Goal: Go to known website: Go to known website

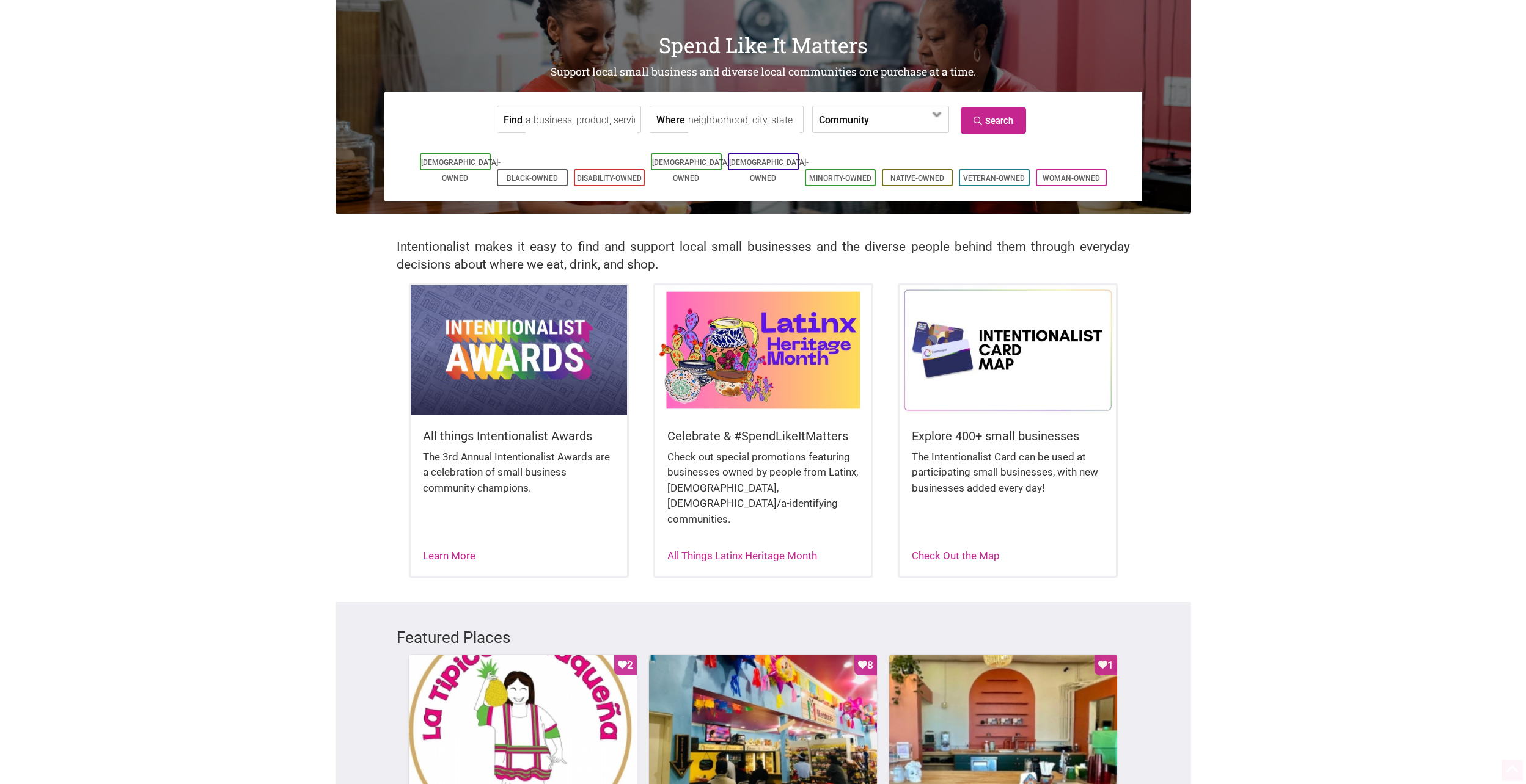
scroll to position [61, 0]
click at [559, 126] on input "Find" at bounding box center [581, 119] width 112 height 27
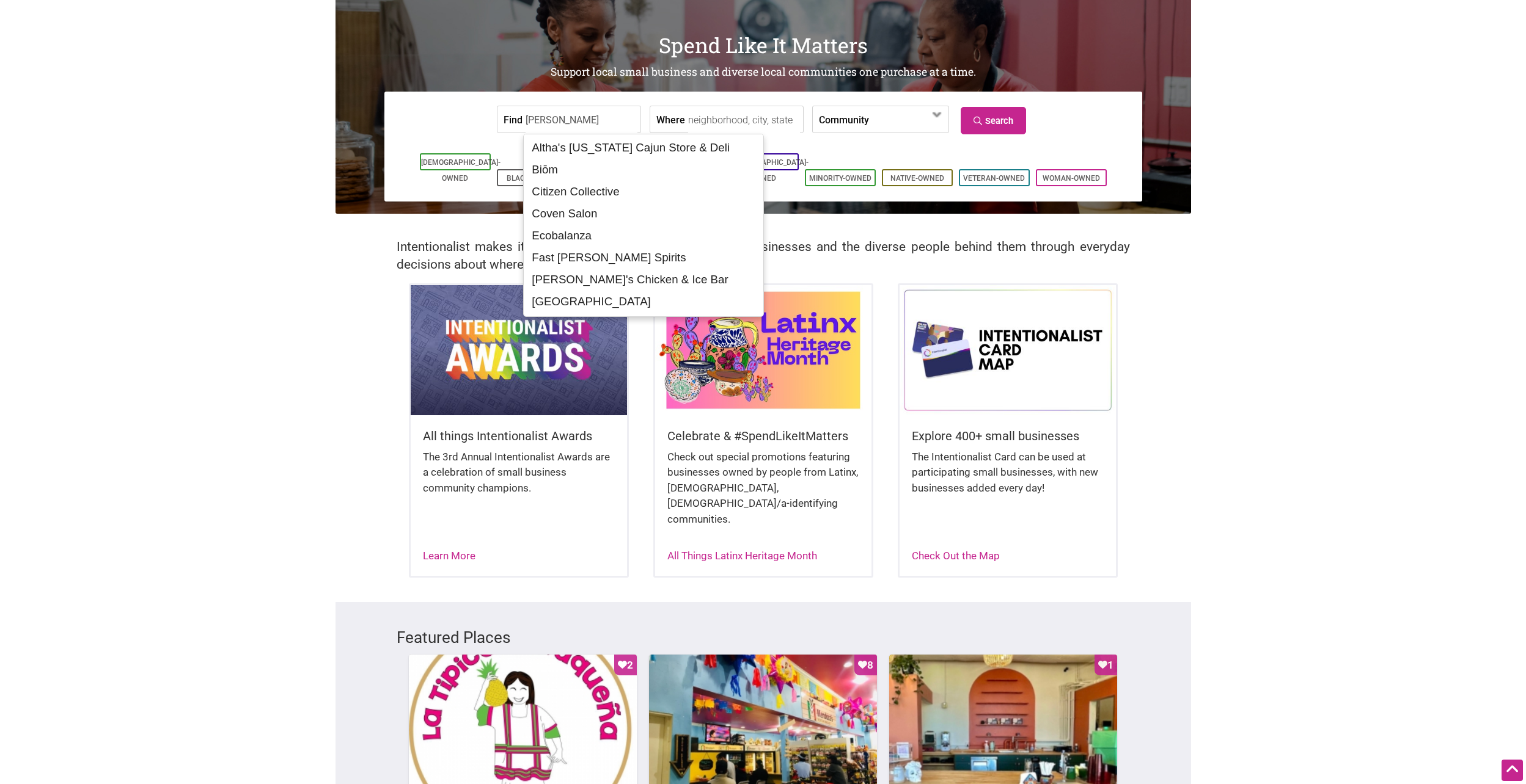
scroll to position [42, 0]
click at [646, 277] on div "Hello Robin - Capitol Hill" at bounding box center [643, 281] width 233 height 23
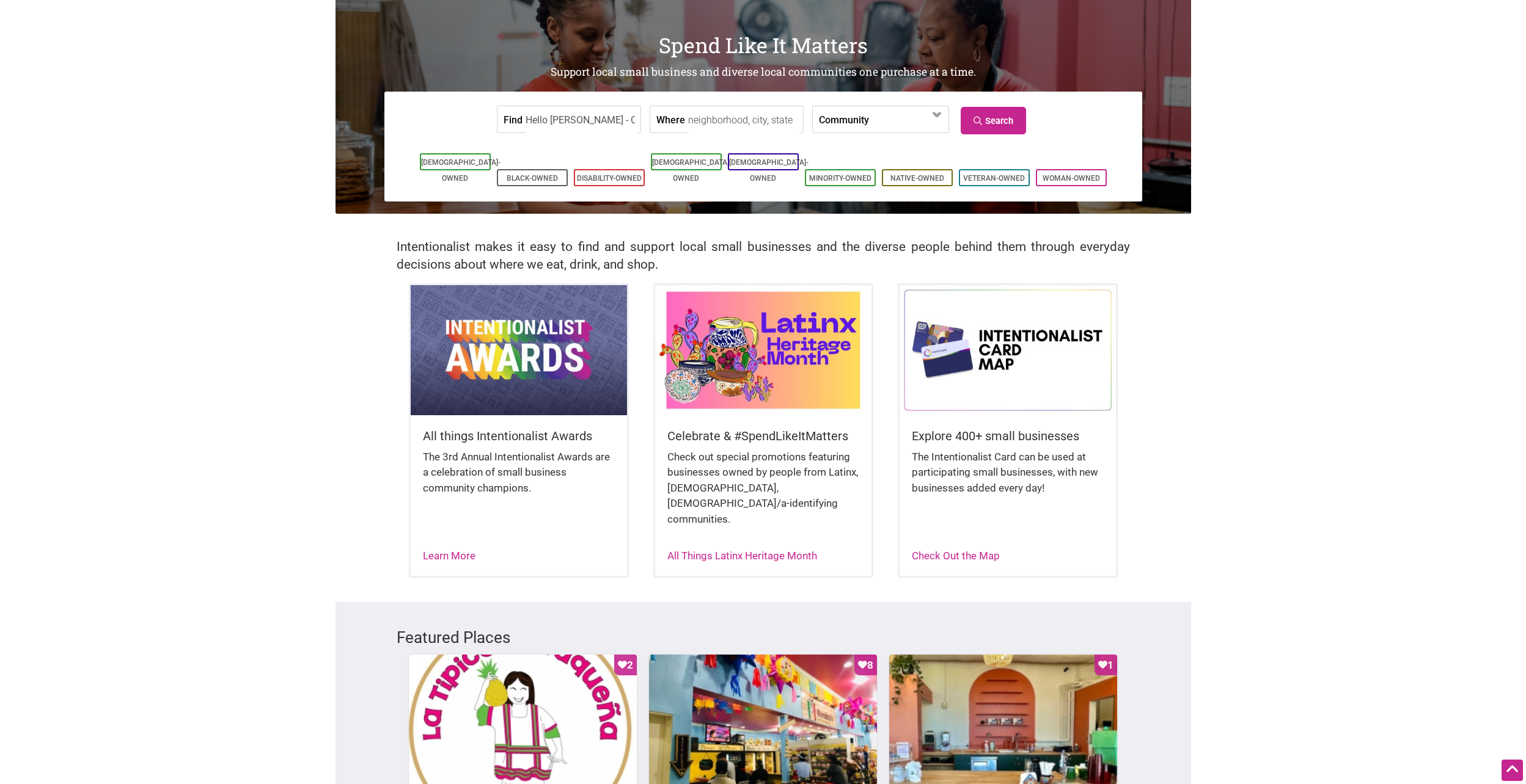
type input "Hello Robin - Capitol Hill"
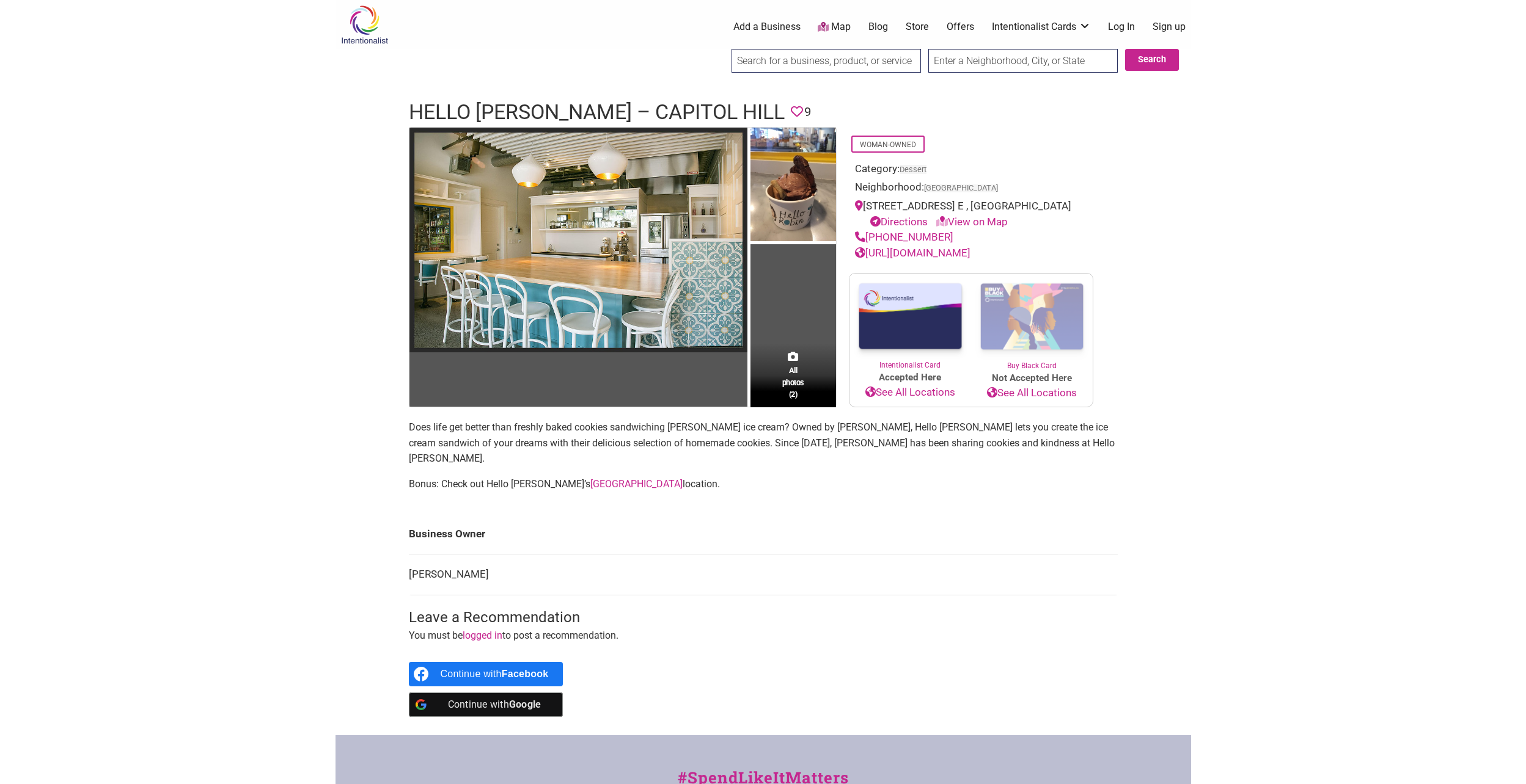
click at [970, 255] on link "[URL][DOMAIN_NAME]" at bounding box center [912, 253] width 115 height 12
